Goal: Information Seeking & Learning: Learn about a topic

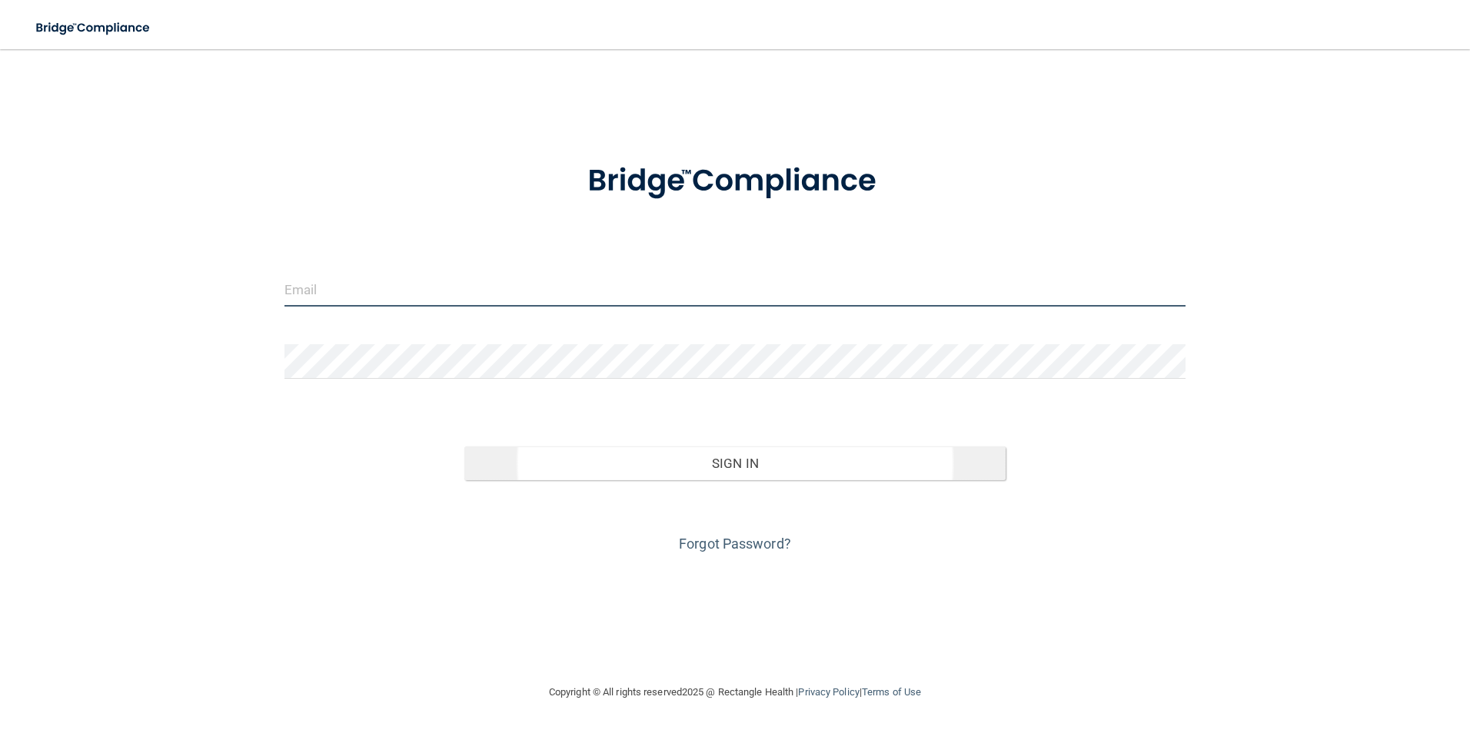
type input "[EMAIL_ADDRESS][DOMAIN_NAME]"
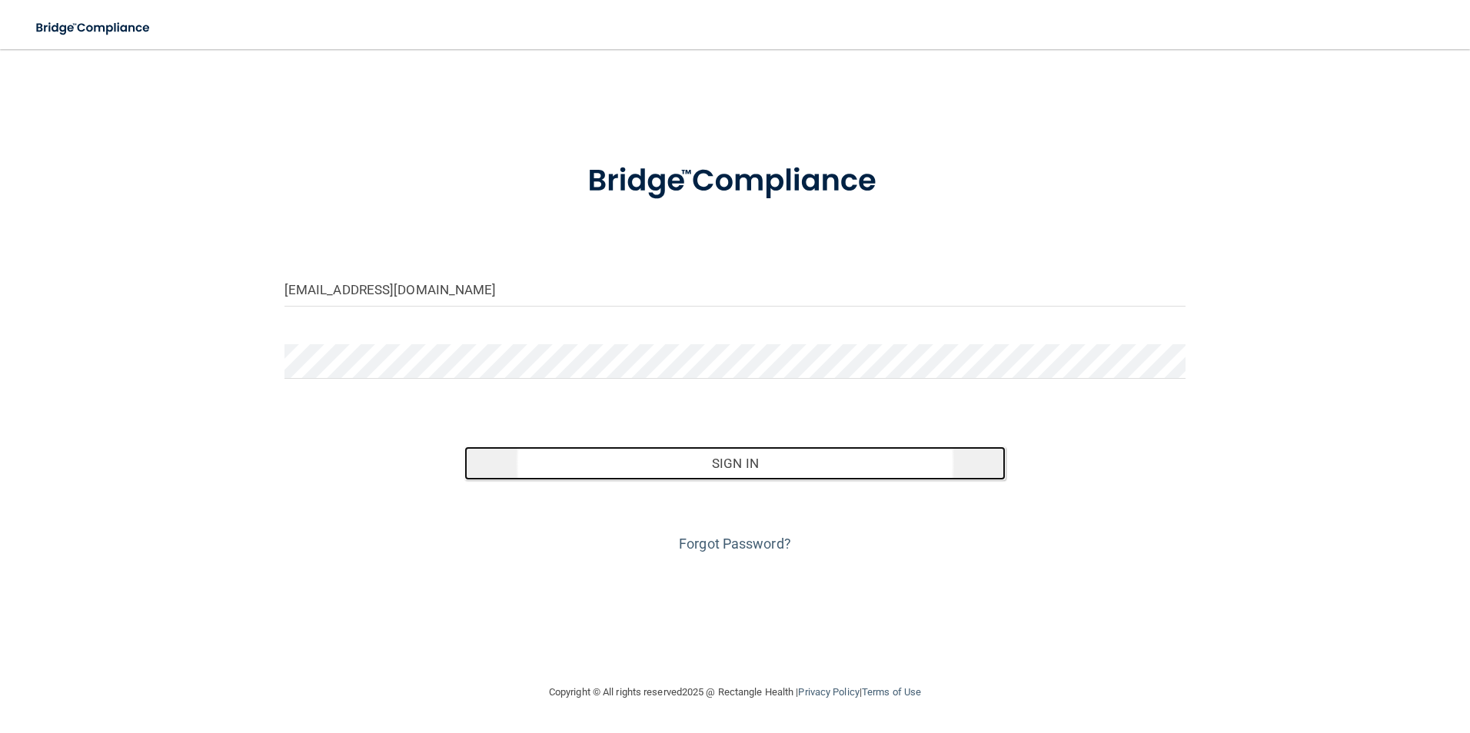
click at [717, 469] on button "Sign In" at bounding box center [734, 464] width 541 height 34
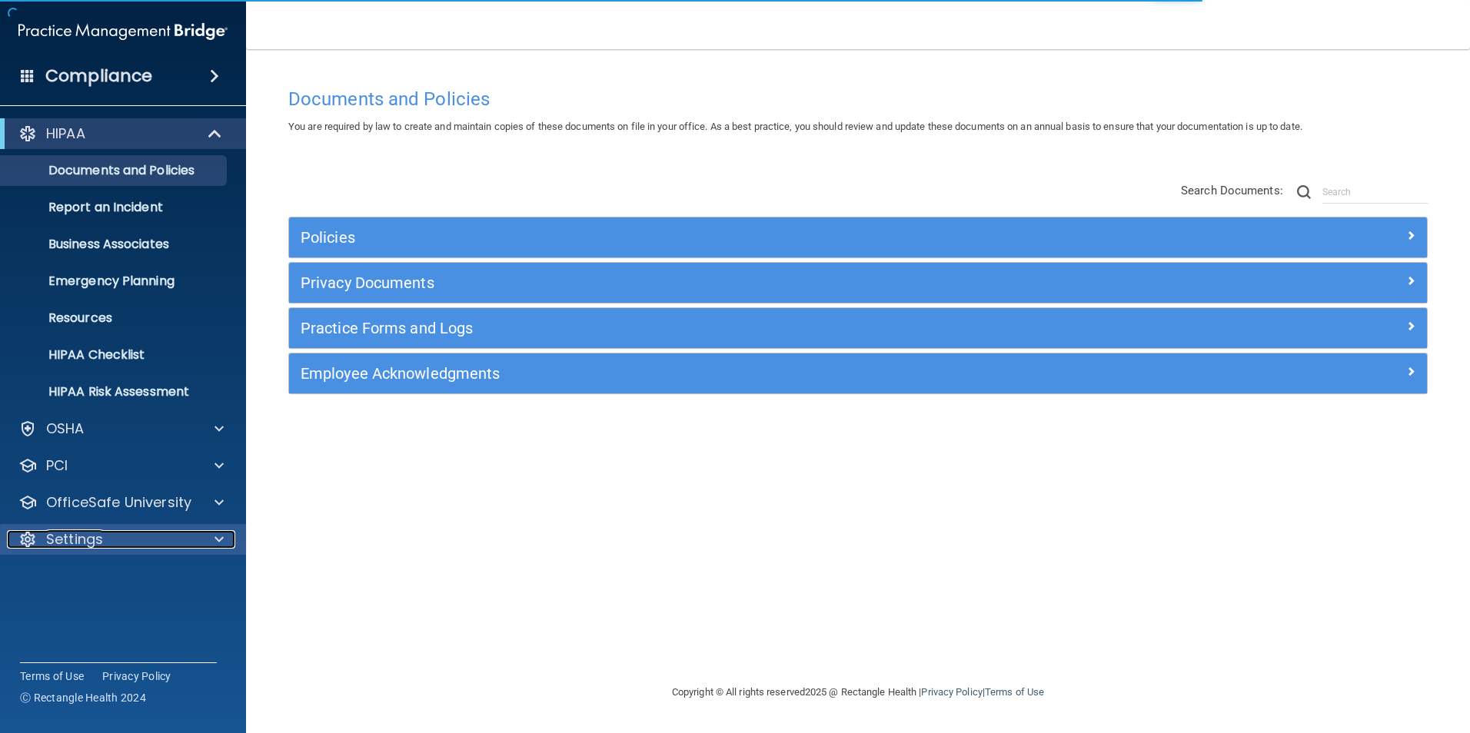
click at [57, 538] on p "Settings" at bounding box center [74, 539] width 57 height 18
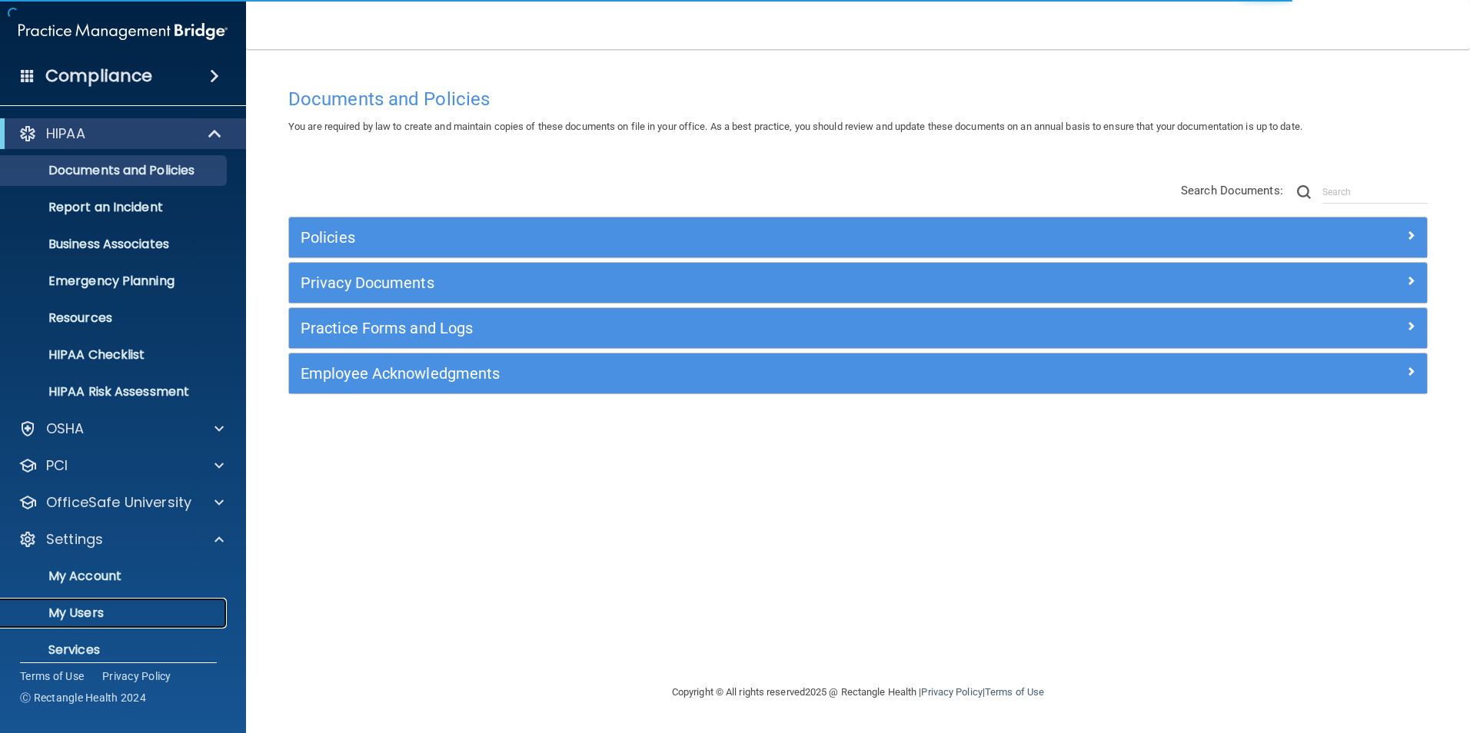
click at [70, 613] on p "My Users" at bounding box center [115, 613] width 210 height 15
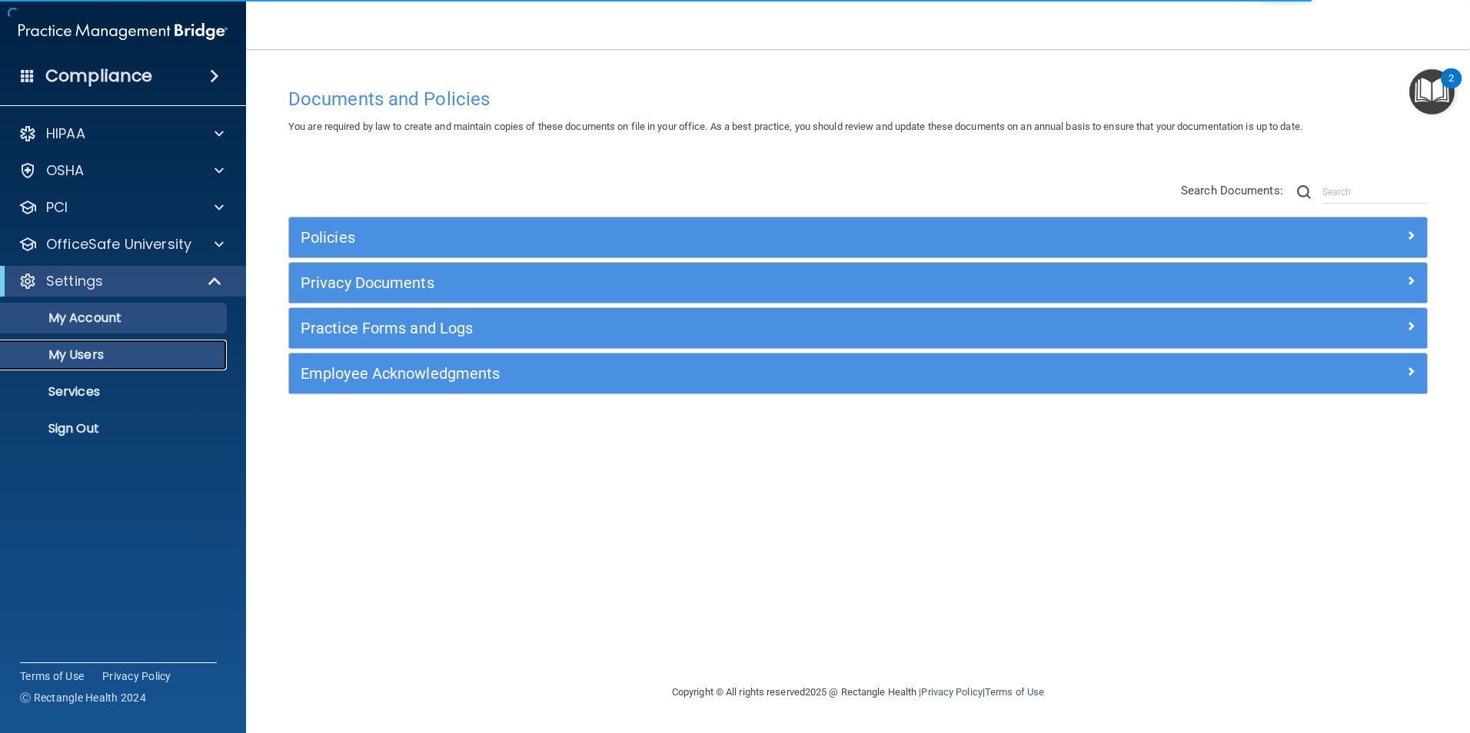
select select "20"
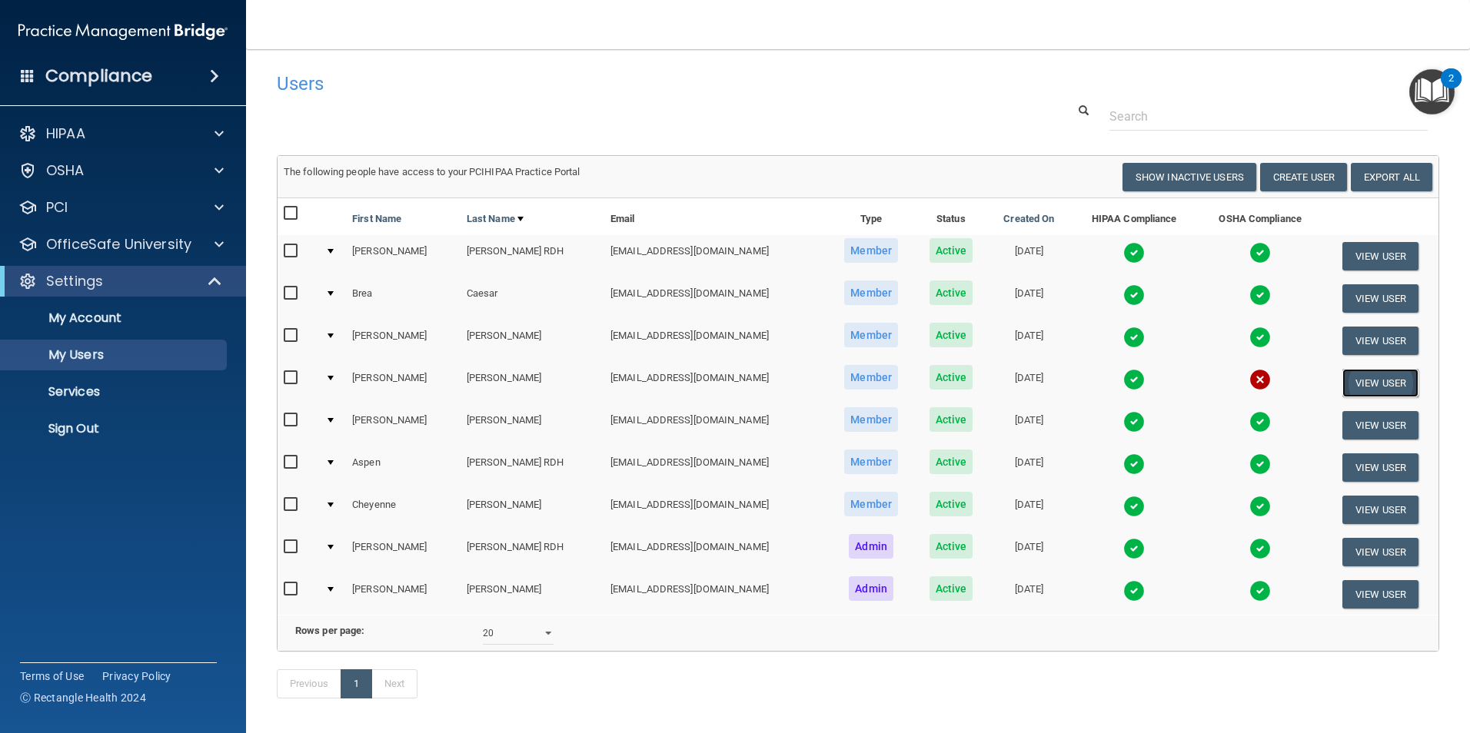
click at [1356, 387] on button "View User" at bounding box center [1380, 383] width 76 height 28
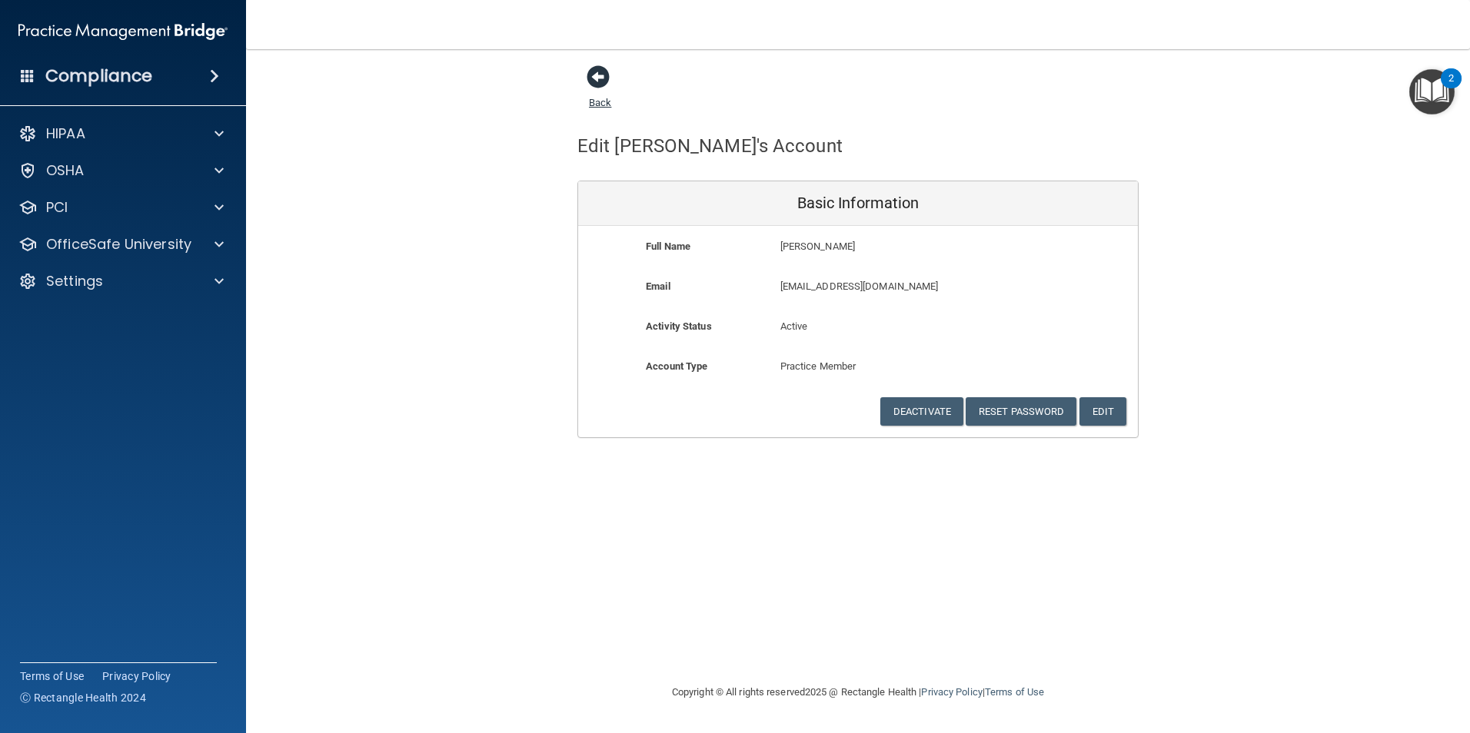
click at [590, 76] on span at bounding box center [598, 76] width 23 height 23
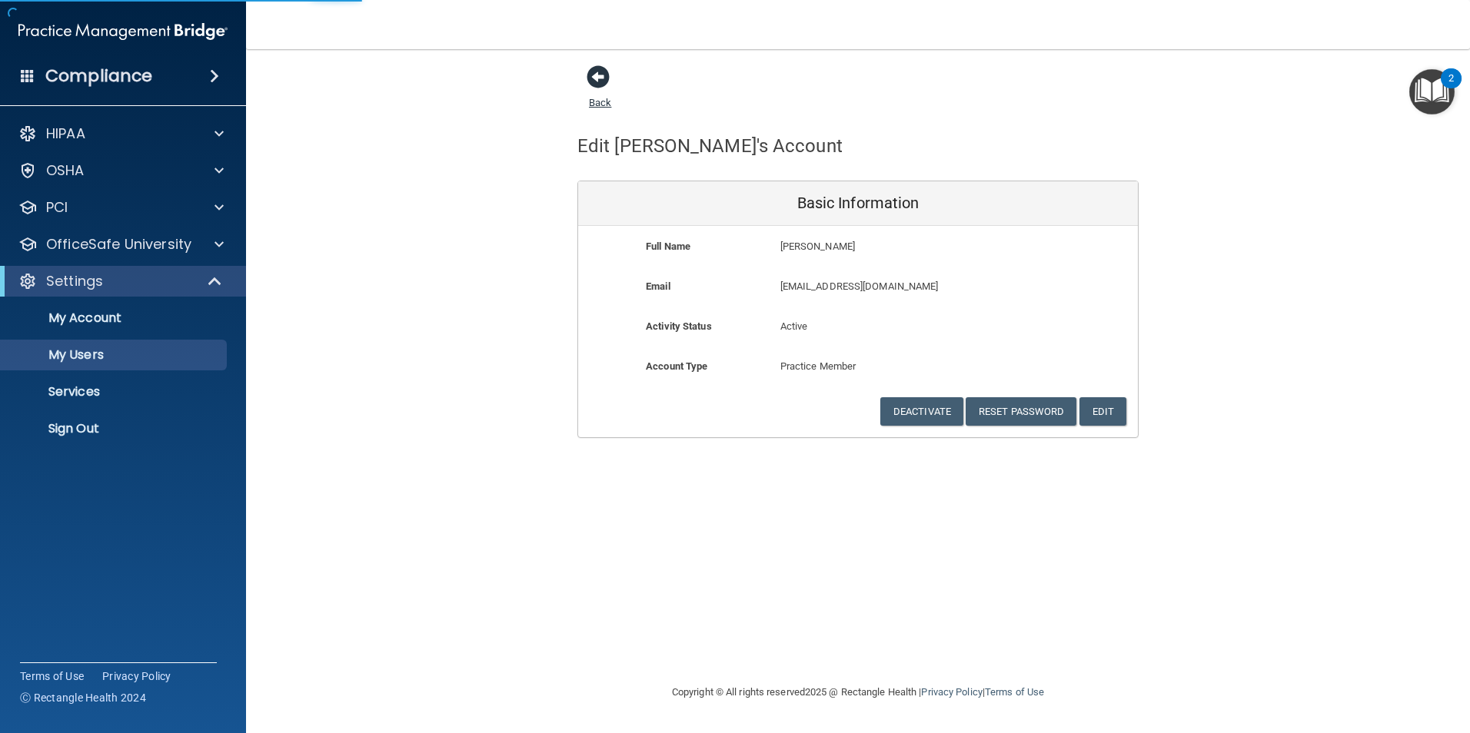
select select "20"
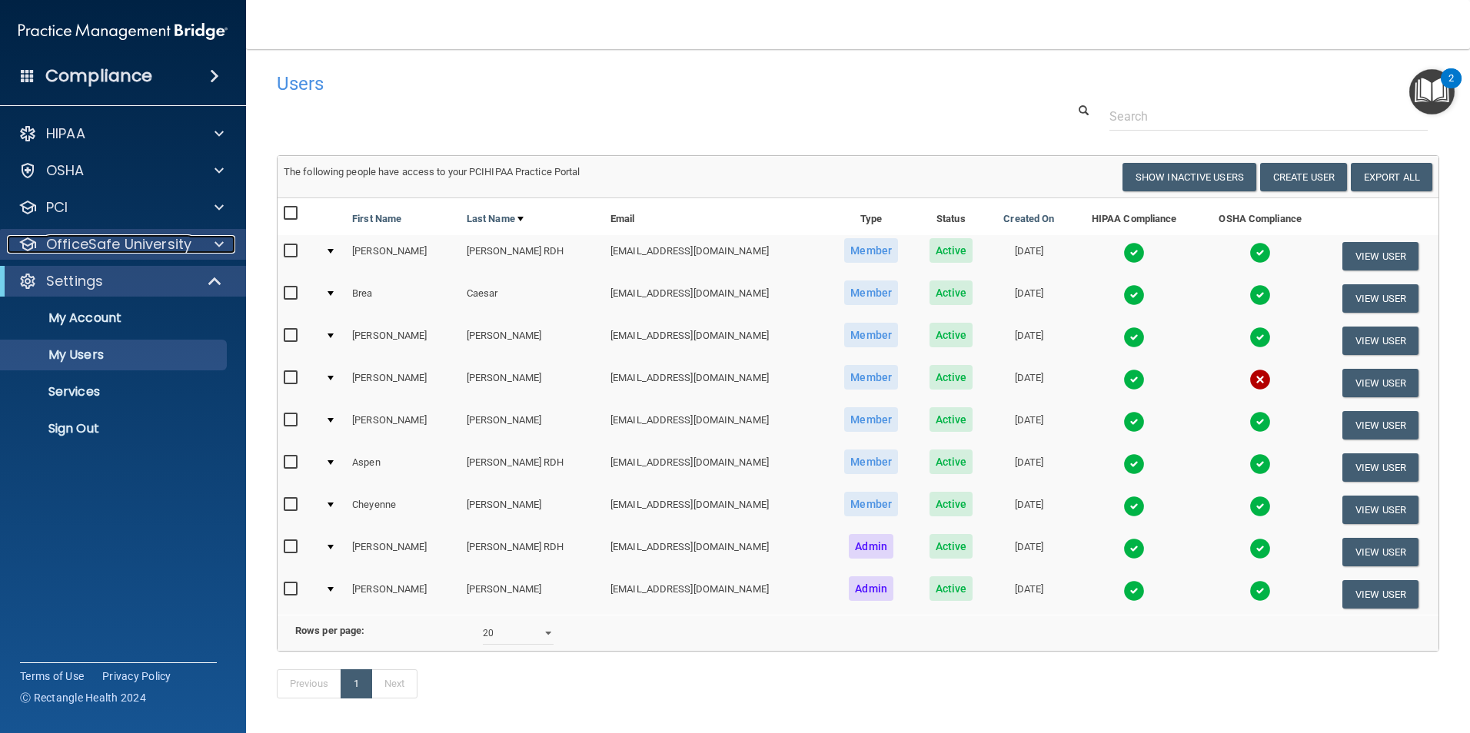
click at [91, 241] on p "OfficeSafe University" at bounding box center [118, 244] width 145 height 18
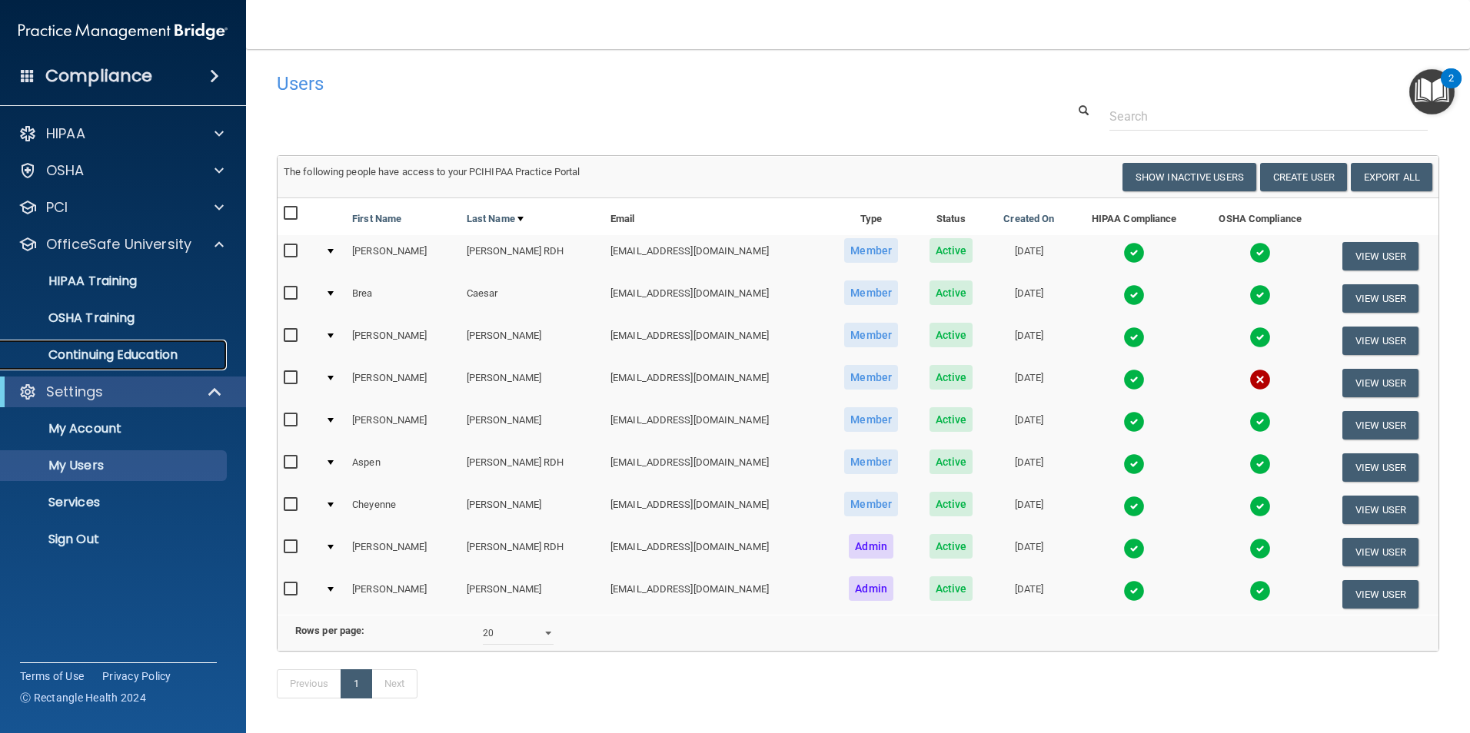
click at [64, 347] on p "Continuing Education" at bounding box center [115, 354] width 210 height 15
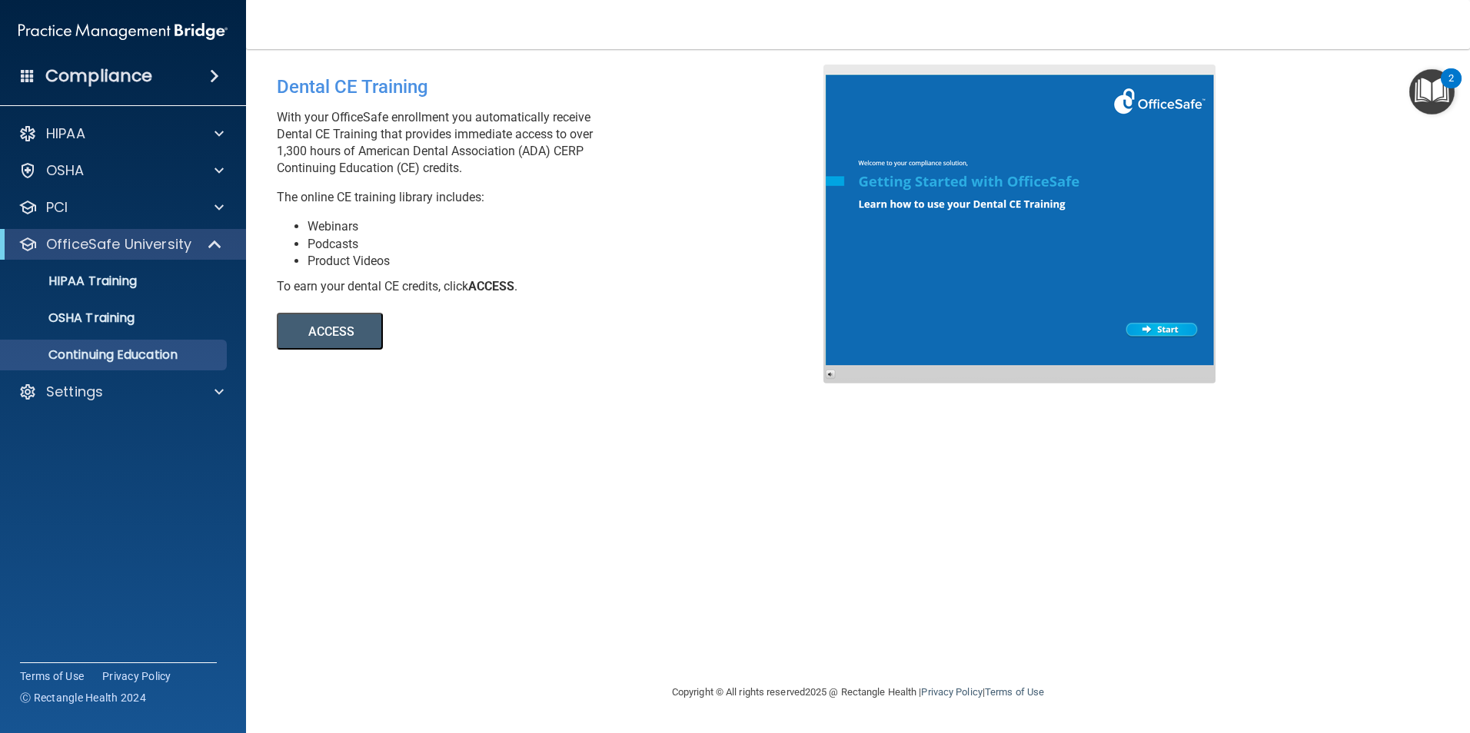
click at [347, 328] on button "ACCESS" at bounding box center [330, 331] width 106 height 37
